Goal: Obtain resource: Obtain resource

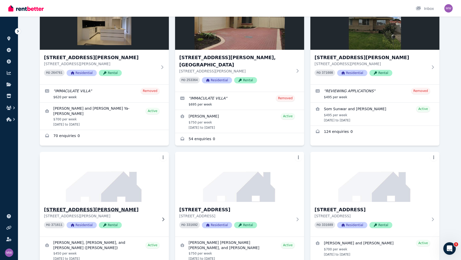
scroll to position [76, 0]
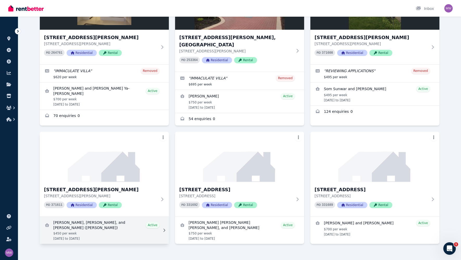
click at [95, 216] on link "View details for Mei Wang, Qingsong Wang, and Zipeng Wang (Hunter)" at bounding box center [104, 229] width 129 height 27
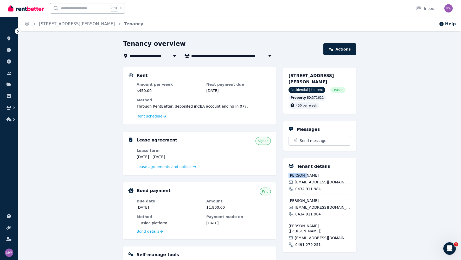
drag, startPoint x: 289, startPoint y: 175, endPoint x: 307, endPoint y: 175, distance: 18.2
click at [307, 175] on span "[PERSON_NAME]" at bounding box center [319, 174] width 62 height 5
copy span "[PERSON_NAME]"
drag, startPoint x: 289, startPoint y: 201, endPoint x: 315, endPoint y: 201, distance: 26.5
click at [315, 201] on span "[PERSON_NAME]" at bounding box center [319, 200] width 62 height 5
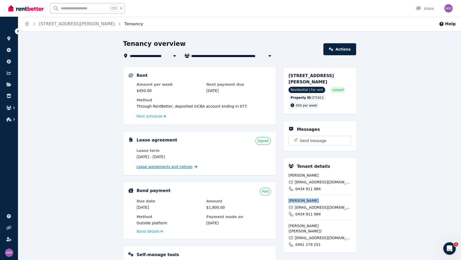
copy span "[PERSON_NAME]"
drag, startPoint x: 288, startPoint y: 225, endPoint x: 310, endPoint y: 225, distance: 21.9
click at [310, 225] on span "[PERSON_NAME] ([PERSON_NAME])" at bounding box center [319, 228] width 62 height 10
copy span "[PERSON_NAME]"
drag, startPoint x: 289, startPoint y: 76, endPoint x: 299, endPoint y: 80, distance: 11.0
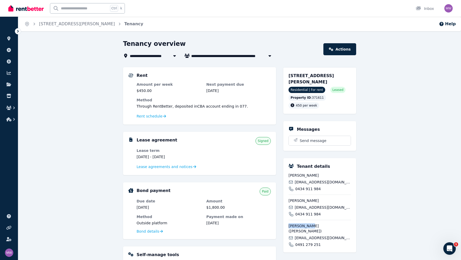
click at [299, 80] on div "[STREET_ADDRESS][PERSON_NAME]" at bounding box center [319, 79] width 62 height 12
copy span "[STREET_ADDRESS][PERSON_NAME]"
drag, startPoint x: 288, startPoint y: 174, endPoint x: 309, endPoint y: 177, distance: 21.2
click at [309, 177] on div "Tenant details [PERSON_NAME] [EMAIL_ADDRESS][DOMAIN_NAME] 0434 911 984 [PERSON_…" at bounding box center [319, 205] width 73 height 94
copy span "[PERSON_NAME]"
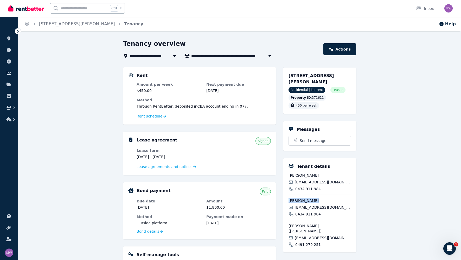
drag, startPoint x: 289, startPoint y: 200, endPoint x: 325, endPoint y: 202, distance: 35.7
click at [325, 202] on span "[PERSON_NAME]" at bounding box center [319, 200] width 62 height 5
copy span "[PERSON_NAME]"
drag, startPoint x: 289, startPoint y: 226, endPoint x: 311, endPoint y: 226, distance: 22.1
click at [311, 226] on span "[PERSON_NAME] ([PERSON_NAME])" at bounding box center [319, 228] width 62 height 10
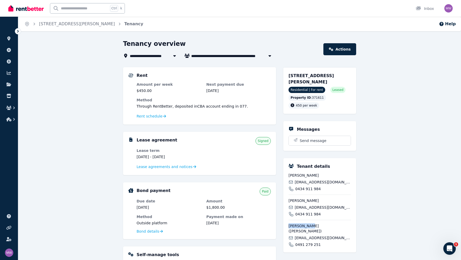
copy span "[PERSON_NAME]"
drag, startPoint x: 299, startPoint y: 82, endPoint x: 287, endPoint y: 76, distance: 13.6
click at [287, 76] on div "[STREET_ADDRESS][PERSON_NAME] Residential | For rent Leased Property ID : 37161…" at bounding box center [319, 90] width 73 height 47
copy span "[STREET_ADDRESS][PERSON_NAME]"
click at [161, 167] on span "Lease agreements and notices" at bounding box center [165, 166] width 56 height 5
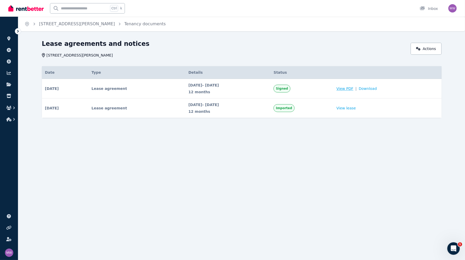
click at [353, 88] on span "View PDF" at bounding box center [344, 88] width 17 height 5
